Goal: Communication & Community: Answer question/provide support

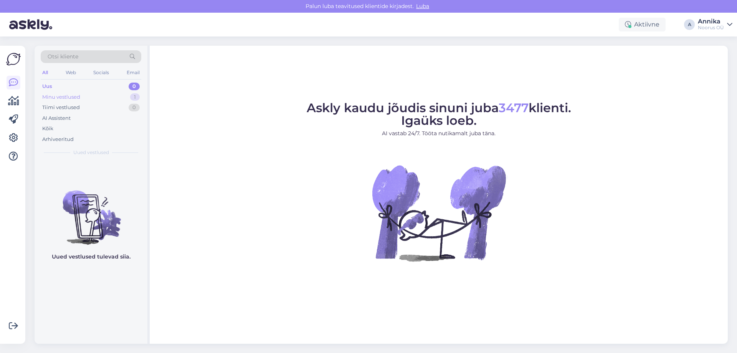
click at [82, 99] on div "Minu vestlused 1" at bounding box center [91, 97] width 101 height 11
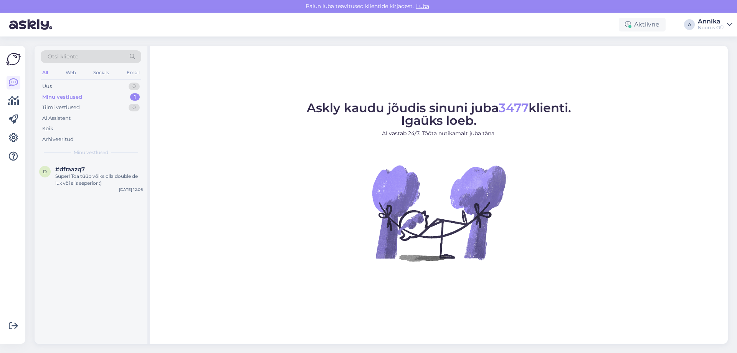
click at [121, 149] on div "Minu vestlused" at bounding box center [91, 152] width 101 height 7
click at [119, 182] on div "Super! Toa tüüp võiks olla double de lux või siis seperior :)" at bounding box center [98, 180] width 87 height 14
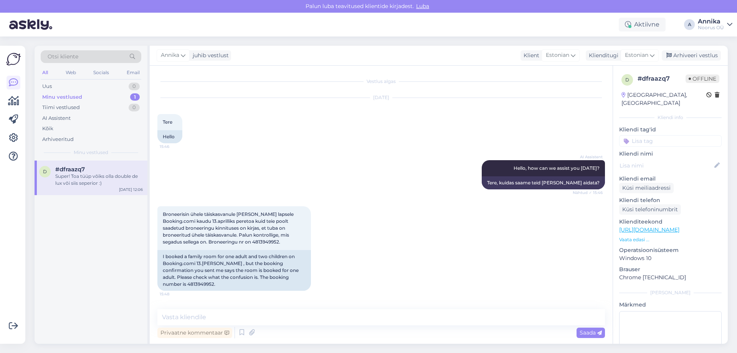
scroll to position [799, 0]
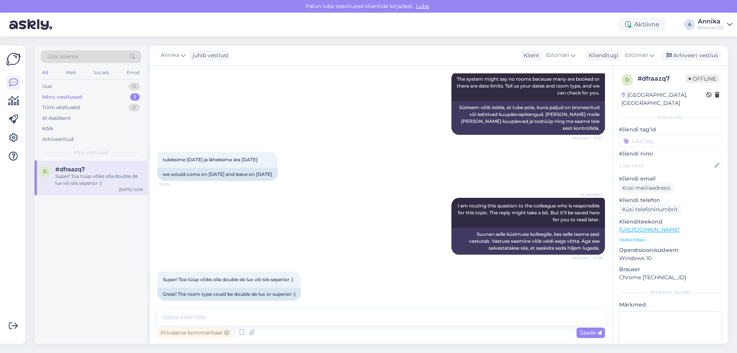
click at [265, 326] on div "Privaatne kommentaar Saada" at bounding box center [380, 332] width 447 height 15
drag, startPoint x: 257, startPoint y: 314, endPoint x: 246, endPoint y: 318, distance: 12.1
click at [256, 314] on textarea at bounding box center [380, 317] width 447 height 16
click at [180, 320] on textarea "Tere!" at bounding box center [380, 312] width 447 height 25
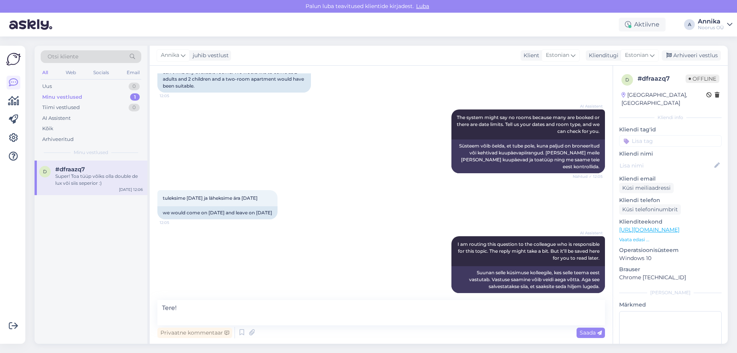
scroll to position [808, 0]
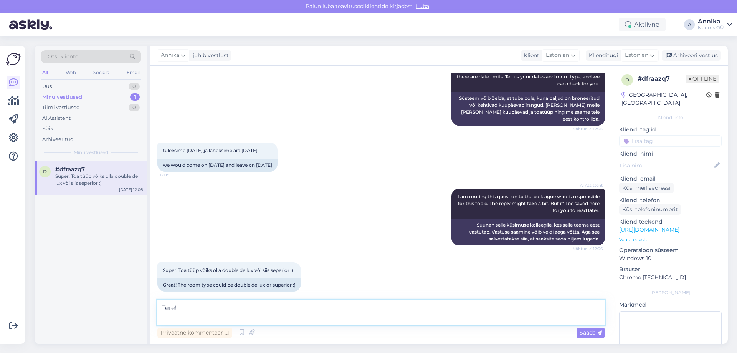
click at [185, 317] on textarea "Tere!" at bounding box center [380, 312] width 447 height 25
type textarea "Tere! Mis vanuses lapsed on?"
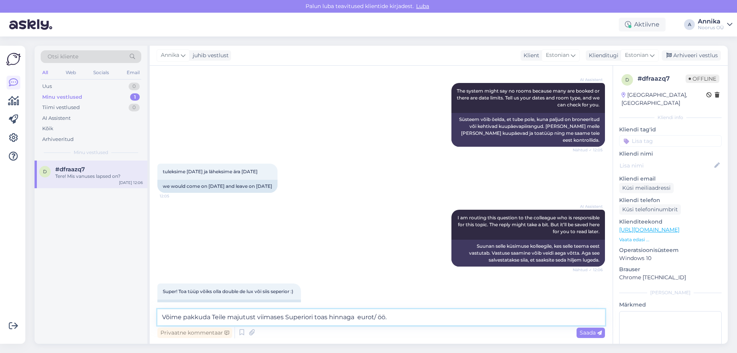
scroll to position [839, 0]
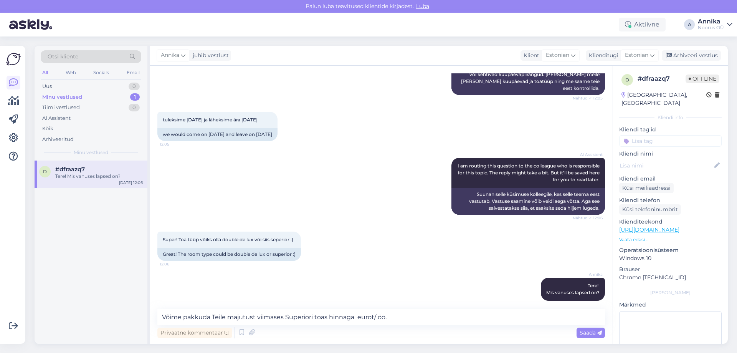
click at [316, 163] on div "AI Assistent I am routing this question to the colleague who is responsible for…" at bounding box center [380, 186] width 447 height 74
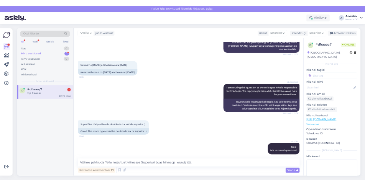
scroll to position [872, 0]
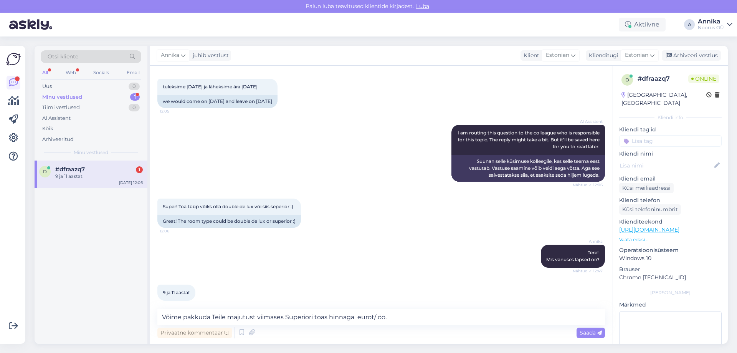
click at [327, 194] on div "Super! Toa tüüp võiks olla double de lux või siis seperior :) 12:06 Great! The …" at bounding box center [380, 213] width 447 height 46
click at [356, 318] on textarea "Võime pakkuda Teile majutust viimases Superiori toas hinnaga eurot/ öö." at bounding box center [380, 317] width 447 height 16
click at [415, 315] on textarea "Võime pakkuda Teile majutust viimases Superiori toas hinnaga 190 eurot/ öö." at bounding box center [380, 317] width 447 height 16
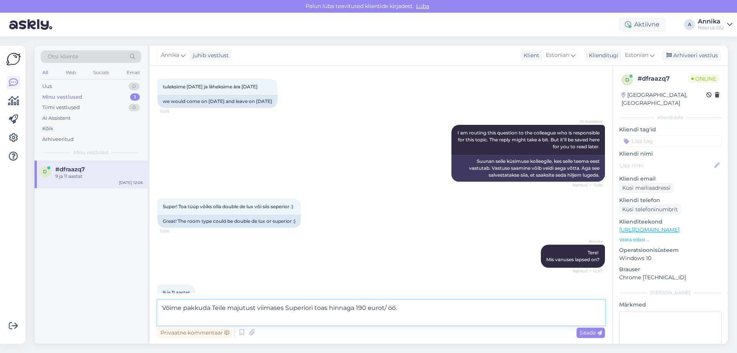
paste textarea "Pakett sisaldab: • Majutus • Hommikusöök • Piiramatu saunakeskuse külastus • Pi…"
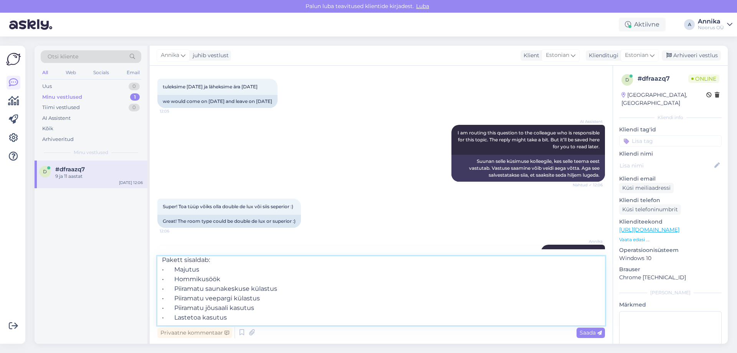
scroll to position [29, 0]
type textarea "Võime pakkuda Teile majutust viimases Superiori toas hinnaga 190 eurot/ öö. Pak…"
click at [243, 309] on textarea "Võime pakkuda Teile majutust viimases Superiori toas hinnaga 190 eurot/ öö. Pak…" at bounding box center [380, 290] width 447 height 69
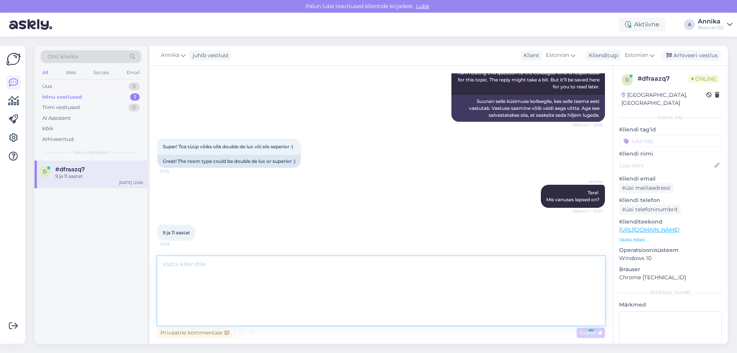
scroll to position [0, 0]
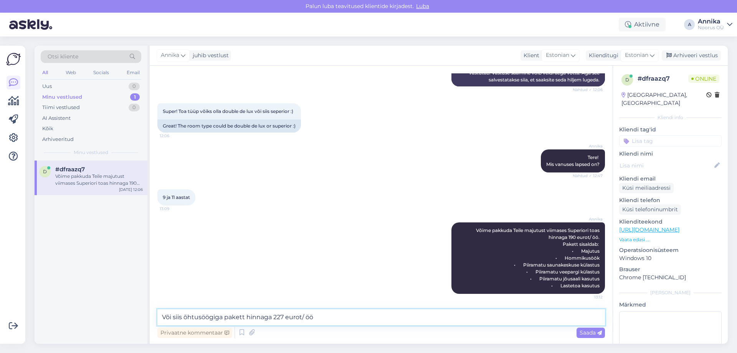
type textarea "Või siis õhtusöögiga pakett hinnaga 227 eurot/ öö."
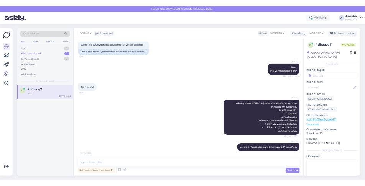
scroll to position [1008, 0]
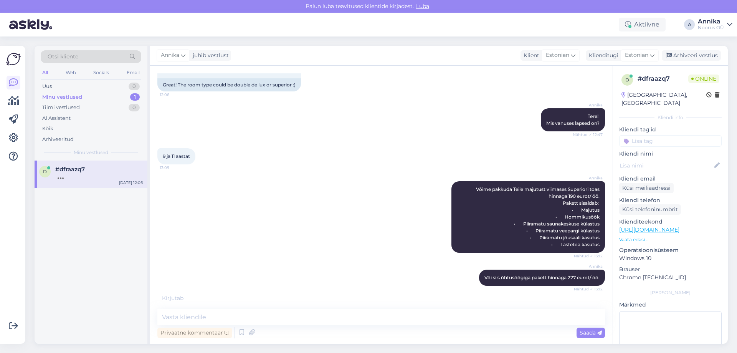
click at [351, 231] on div "Annika Võime pakkuda Teile majutust viimases Superiori toas hinnaga 190 eurot/ …" at bounding box center [380, 217] width 447 height 88
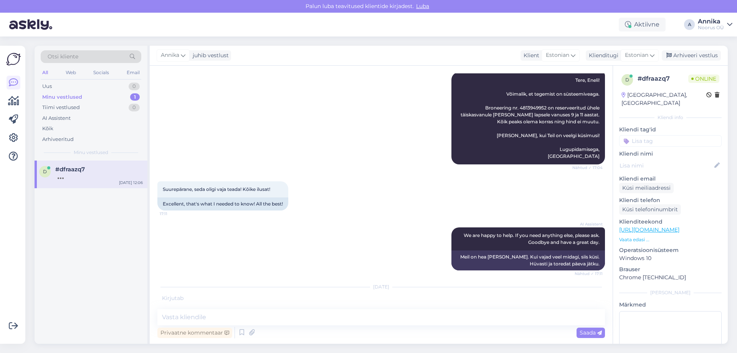
scroll to position [87, 0]
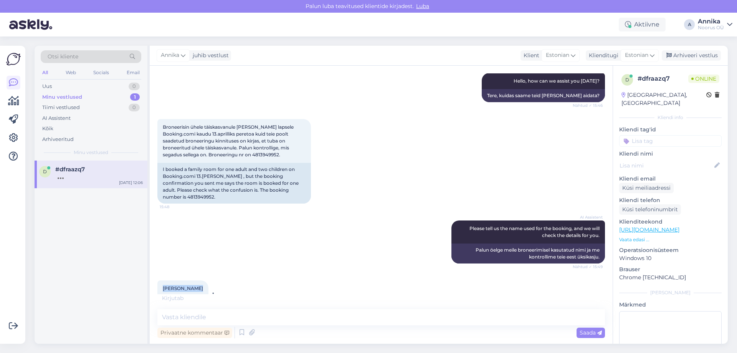
drag, startPoint x: 194, startPoint y: 280, endPoint x: 160, endPoint y: 280, distance: 34.9
click at [160, 280] on div "Eneli Pajupuu 15:49" at bounding box center [182, 288] width 51 height 16
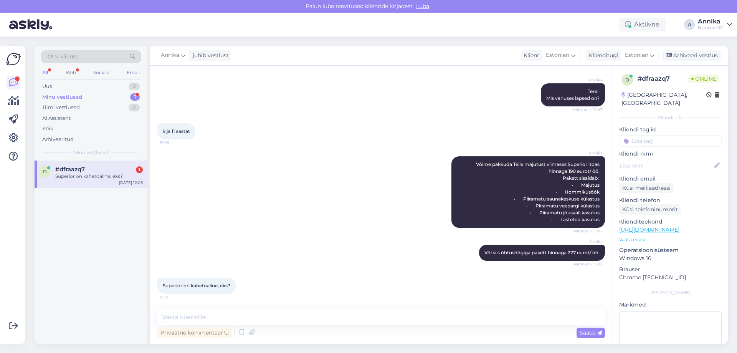
copy span "Eneli Pajupuu"
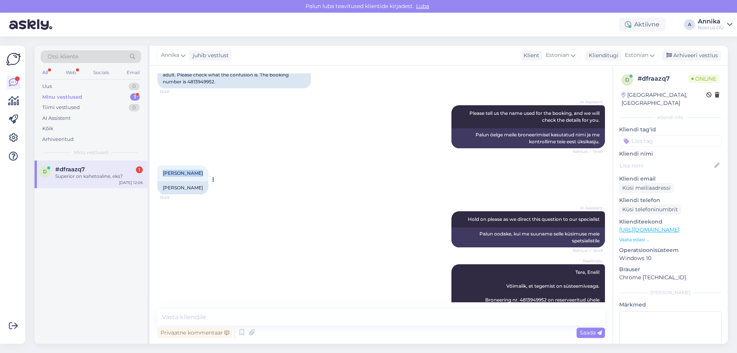
scroll to position [189, 0]
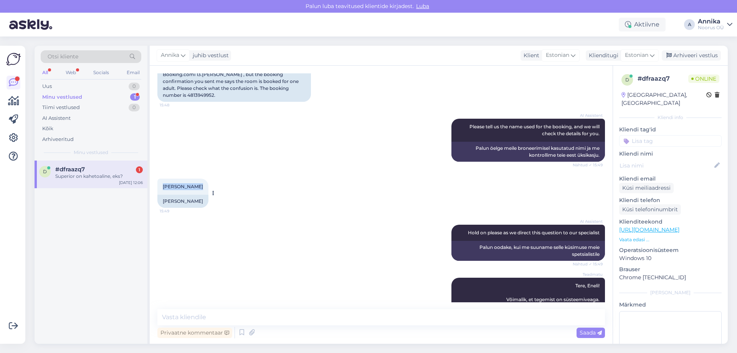
copy span "Eneli Pajupuu"
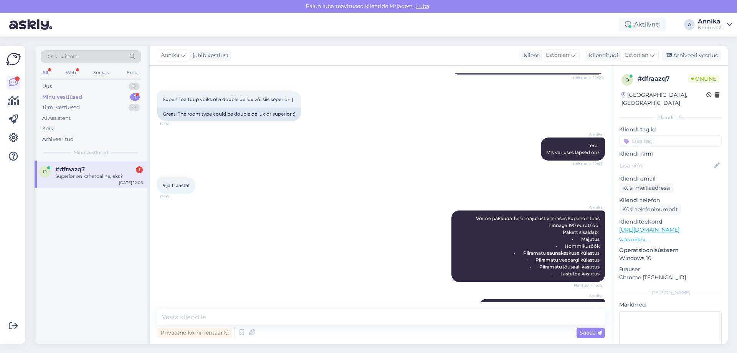
scroll to position [1033, 0]
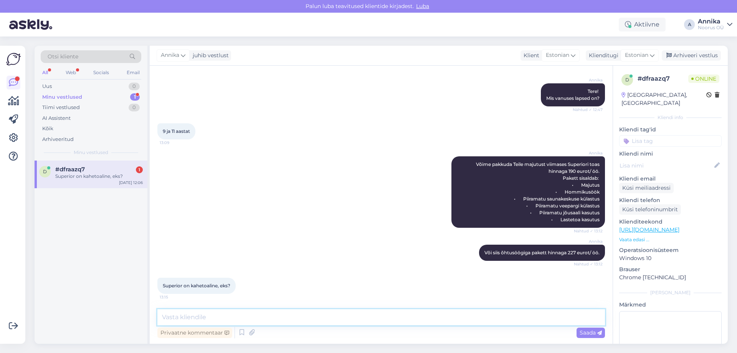
click at [229, 318] on textarea at bounding box center [380, 317] width 447 height 16
type textarea "О"
type textarea "Jah, aga ilma rõduta tuba."
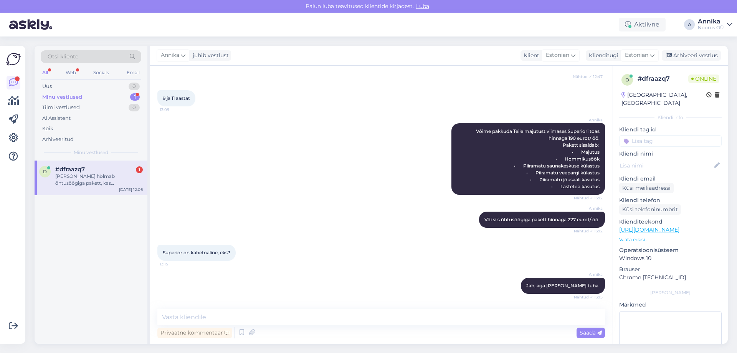
scroll to position [1106, 0]
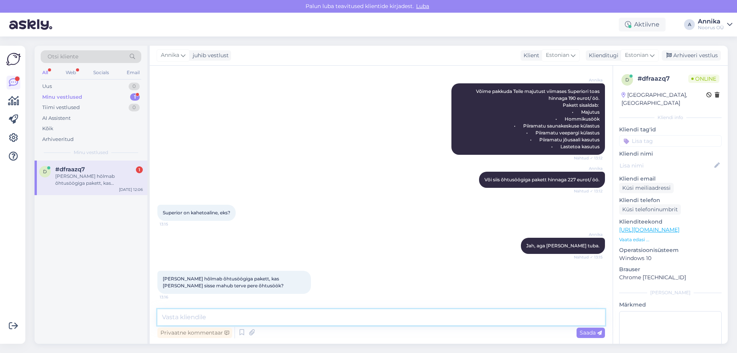
click at [205, 318] on textarea at bounding box center [380, 317] width 447 height 16
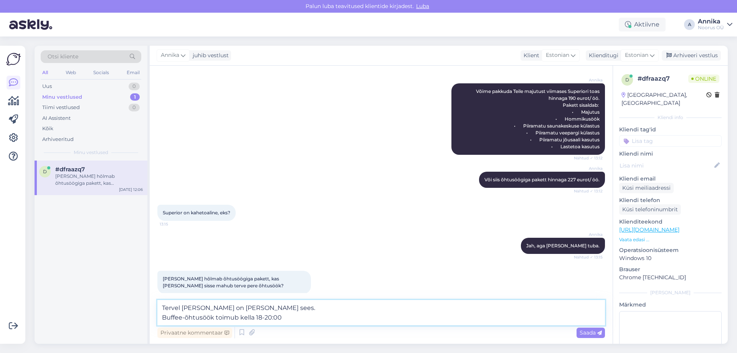
type textarea "Tervel perel on buffee hinna sees. Buffee-õhtusöök toimub kella 18-20:00."
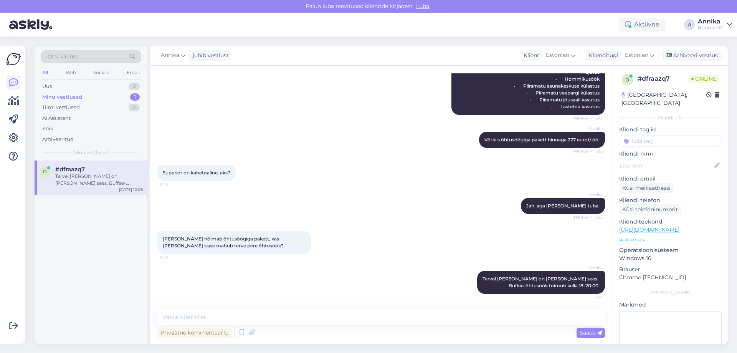
click at [420, 263] on div "Annika Tervel perel on buffee hinna sees. Buffee-õhtusöök toimub kella 18-20:00…" at bounding box center [380, 282] width 447 height 40
click at [414, 211] on div "Annika Jah, aga ilma rõduta tuba. Nähtud ✓ 13:15" at bounding box center [380, 205] width 447 height 33
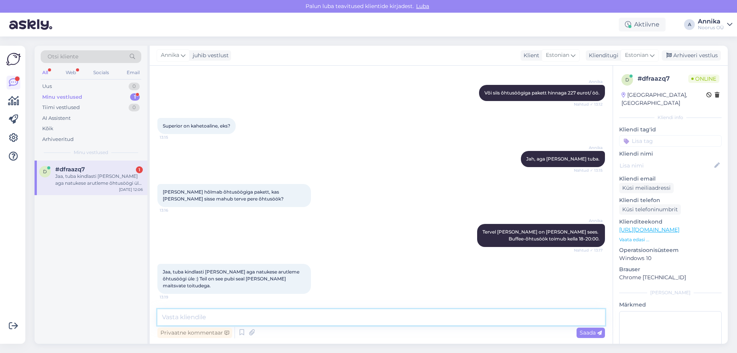
click at [244, 317] on textarea at bounding box center [380, 317] width 447 height 16
type textarea "k"
type textarea "K"
paste textarea "Eneli Pajupuu"
click at [226, 316] on textarea "Kas paneme siis hetkle broneeringu peale ilma õhtusöögita ning Eneli Pajupuu ni…" at bounding box center [380, 317] width 447 height 16
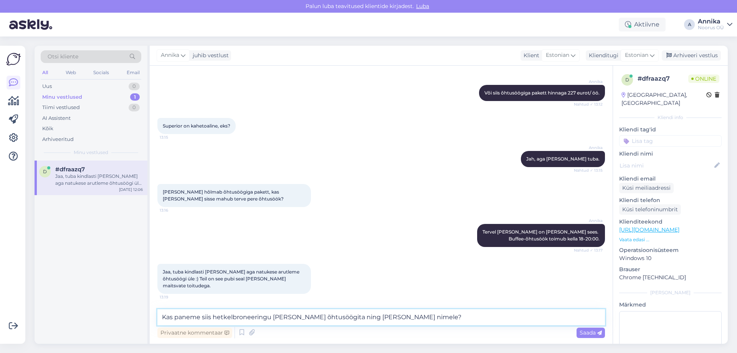
type textarea "Kas paneme siis hetkel broneeringu peale ilma õhtusöögita ning Eneli Pajupuu ni…"
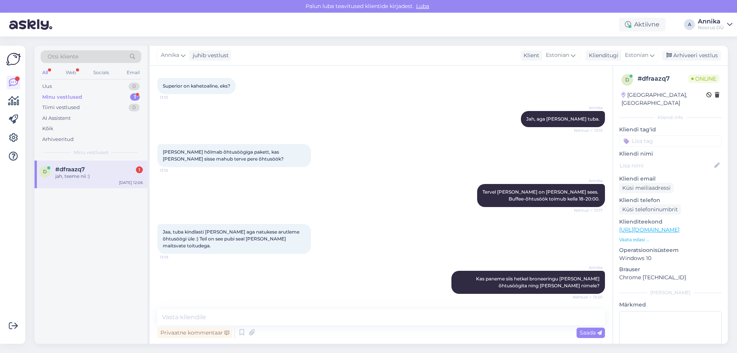
scroll to position [1265, 0]
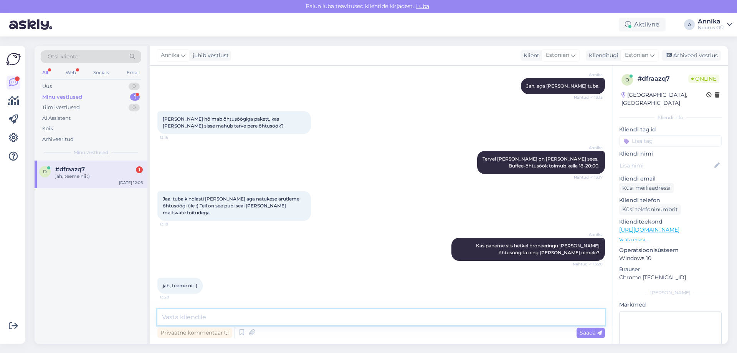
click at [180, 311] on textarea at bounding box center [380, 317] width 447 height 16
type textarea "Super :) Mis meilile saame kinnituse ära saata?"
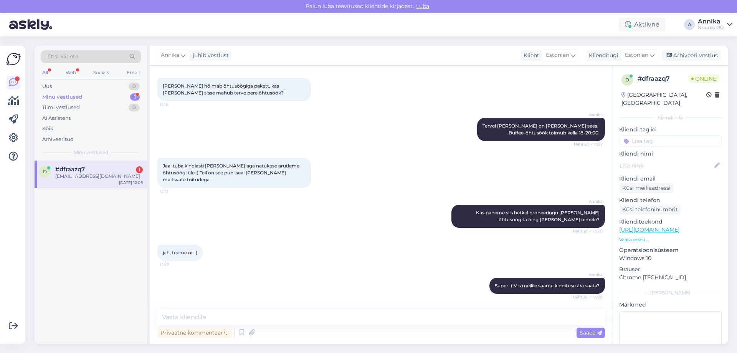
scroll to position [1331, 0]
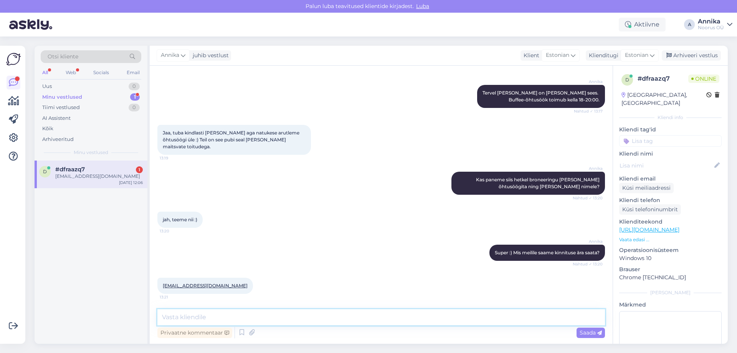
click at [219, 318] on textarea at bounding box center [380, 317] width 447 height 16
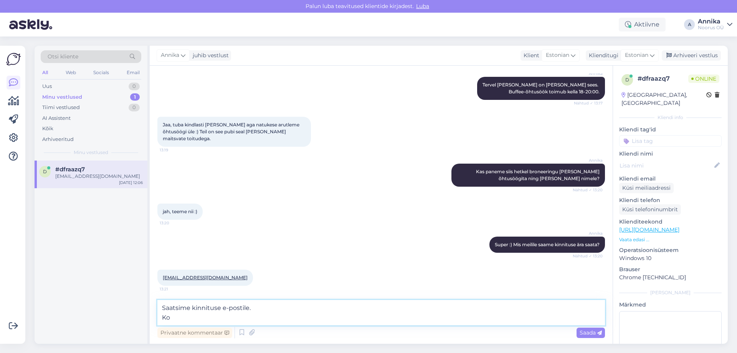
click at [189, 317] on textarea "Saatsime kinnituse e-postile. Ko" at bounding box center [380, 312] width 447 height 25
type textarea "Saatsime kinnituse e-postile. Kohtumiseni! :)"
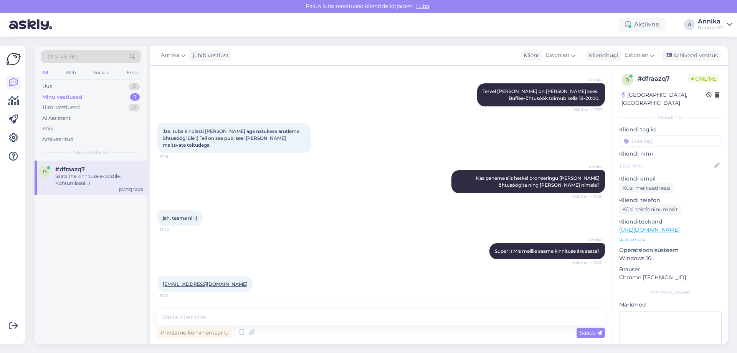
scroll to position [1371, 0]
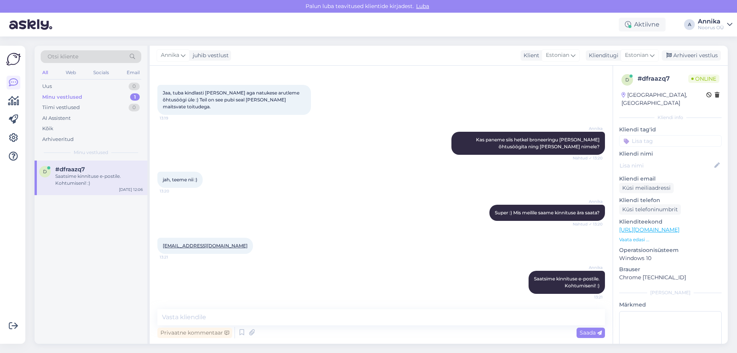
drag, startPoint x: 702, startPoint y: 53, endPoint x: 650, endPoint y: 7, distance: 69.3
click at [702, 53] on div "Arhiveeri vestlus" at bounding box center [690, 55] width 59 height 10
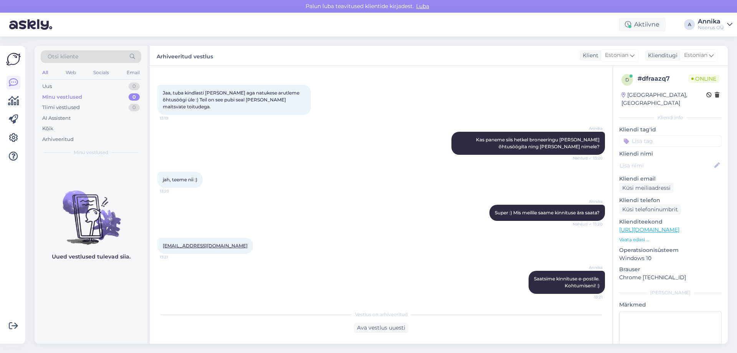
drag, startPoint x: 369, startPoint y: 162, endPoint x: 323, endPoint y: 19, distance: 150.3
click at [369, 162] on div "Annika Kas paneme siis hetkel broneeringu peale ilma õhtusöögita ning Eneli Paj…" at bounding box center [380, 143] width 447 height 40
drag, startPoint x: 246, startPoint y: 153, endPoint x: 221, endPoint y: 120, distance: 41.2
click at [246, 153] on div "Annika Kas paneme siis hetkel broneeringu peale ilma õhtusöögita ning Eneli Paj…" at bounding box center [380, 143] width 447 height 40
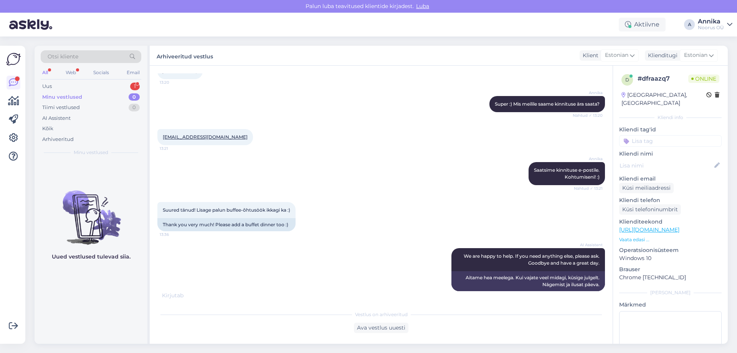
scroll to position [1526, 0]
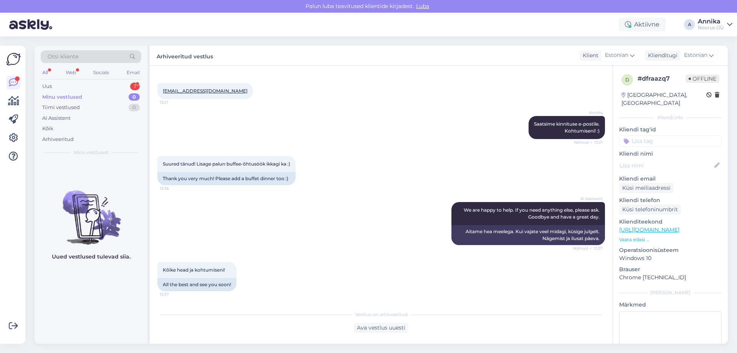
click at [65, 81] on div "Otsi kliente All Web Socials Email Uus 1 Minu vestlused 0 Tiimi vestlused 0 AI …" at bounding box center [91, 103] width 113 height 115
click at [67, 88] on div "Uus 1" at bounding box center [91, 86] width 101 height 11
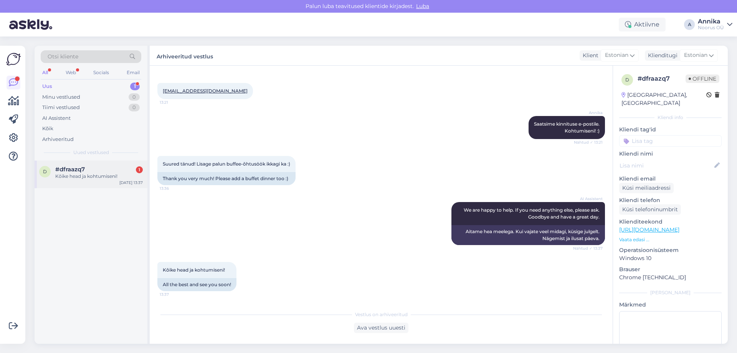
click at [100, 163] on div "d #dfraazq7 1 Kõike head ja kohtumiseni! Oct 3 13:37" at bounding box center [91, 174] width 113 height 28
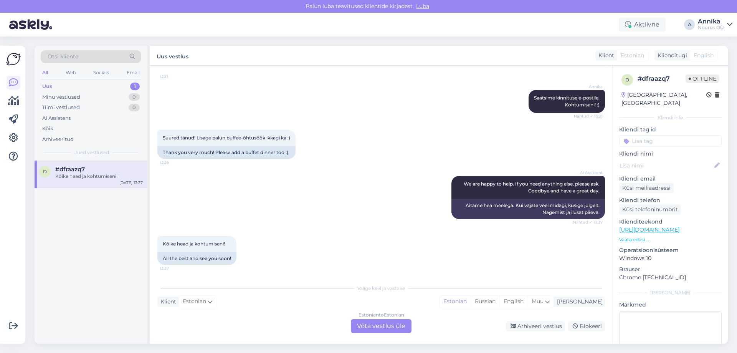
click at [534, 336] on div "Vestlus algas Apr 2 2025 Tere 15:46 Hello AI Assistent Hello, how can we assist…" at bounding box center [381, 205] width 463 height 278
click at [534, 323] on div "Arhiveeri vestlus" at bounding box center [535, 326] width 59 height 10
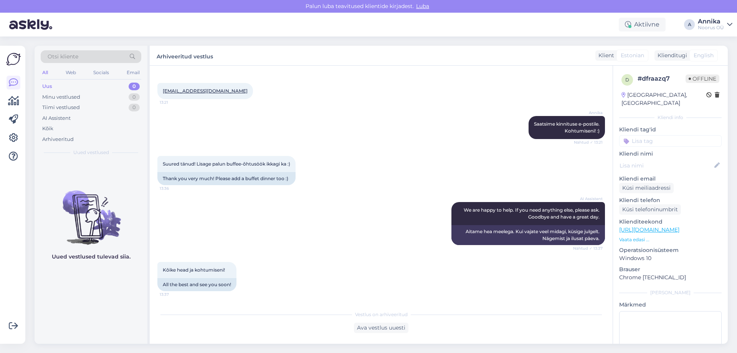
click at [317, 156] on div "Suured tänud! Lisage palun buffee-õhtusöök ikkagi ka :) 13:36 Thank you very mu…" at bounding box center [380, 170] width 447 height 46
